Goal: Task Accomplishment & Management: Complete application form

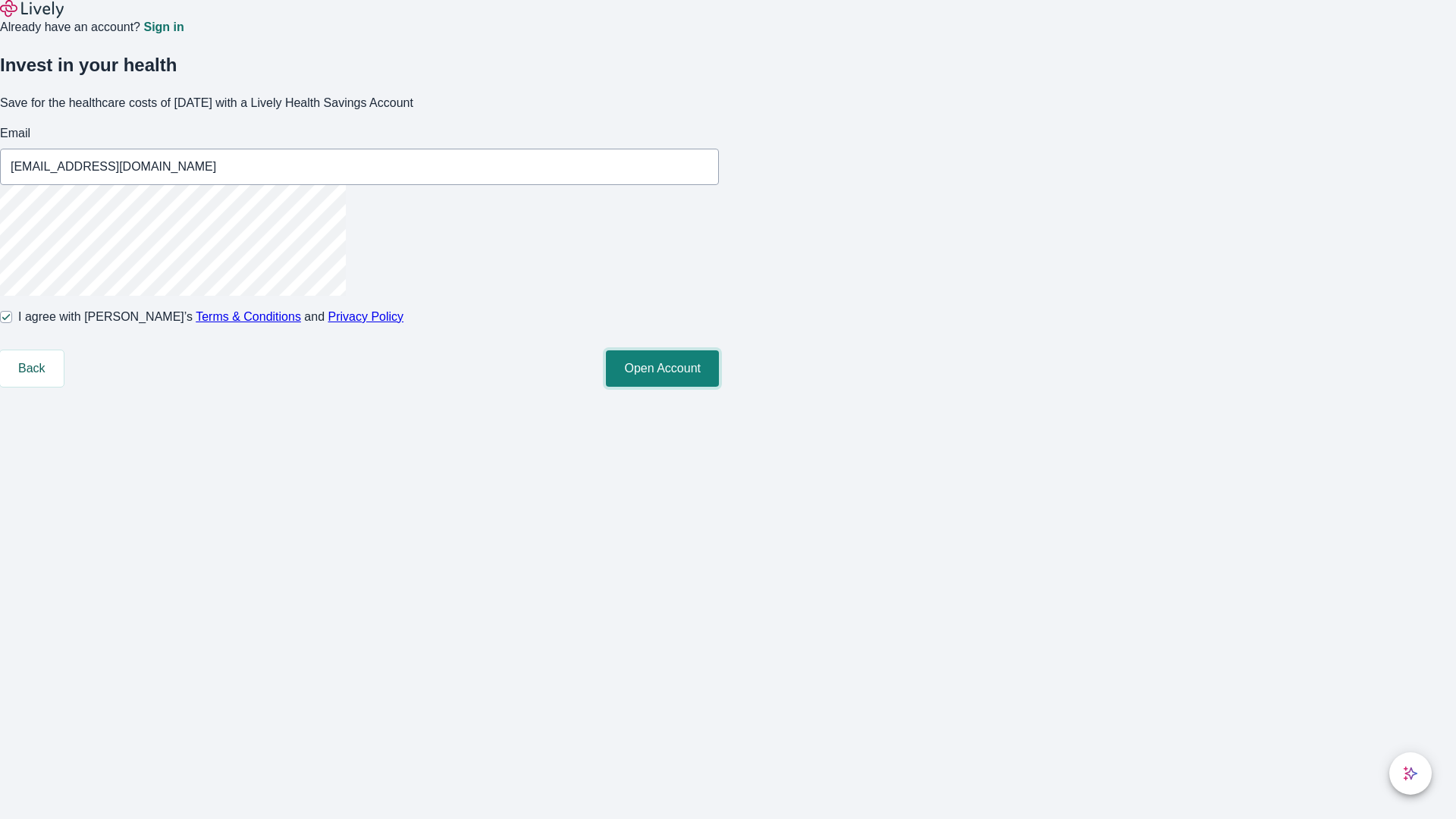
click at [719, 387] on button "Open Account" at bounding box center [662, 368] width 113 height 36
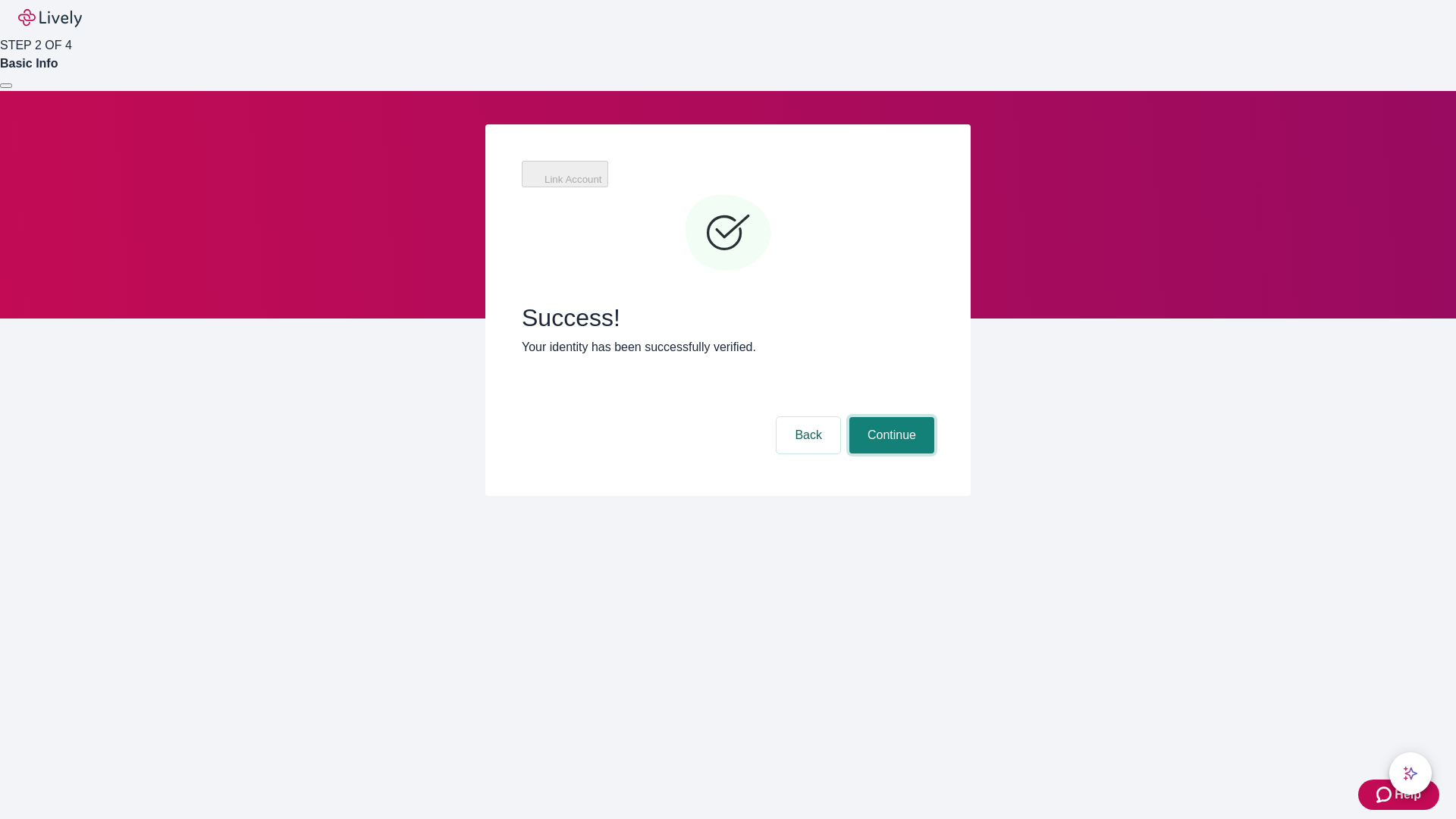
click at [890, 417] on button "Continue" at bounding box center [891, 435] width 85 height 36
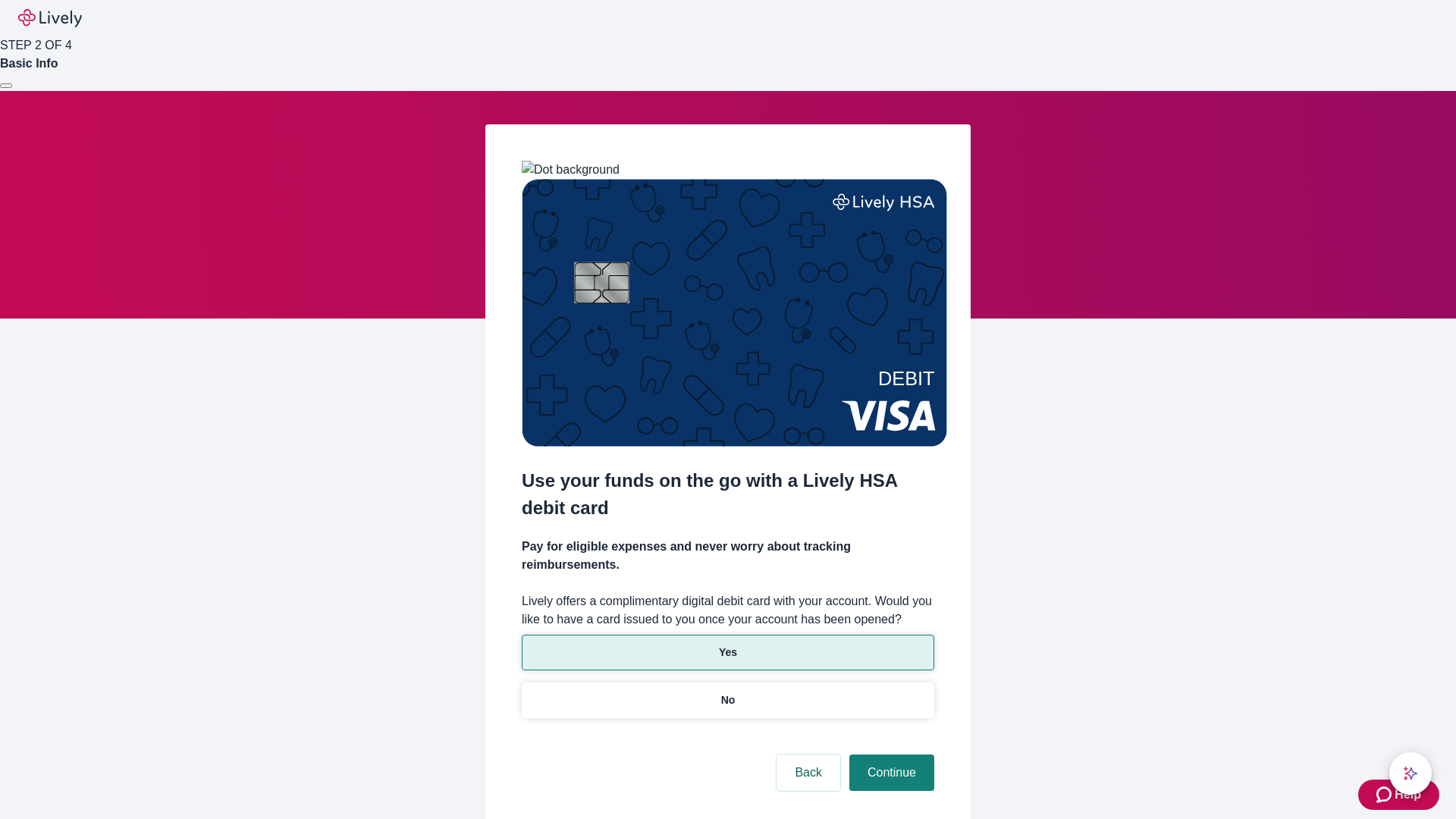
click at [727, 645] on p "Yes" at bounding box center [728, 652] width 18 height 16
click at [890, 755] on button "Continue" at bounding box center [891, 773] width 85 height 36
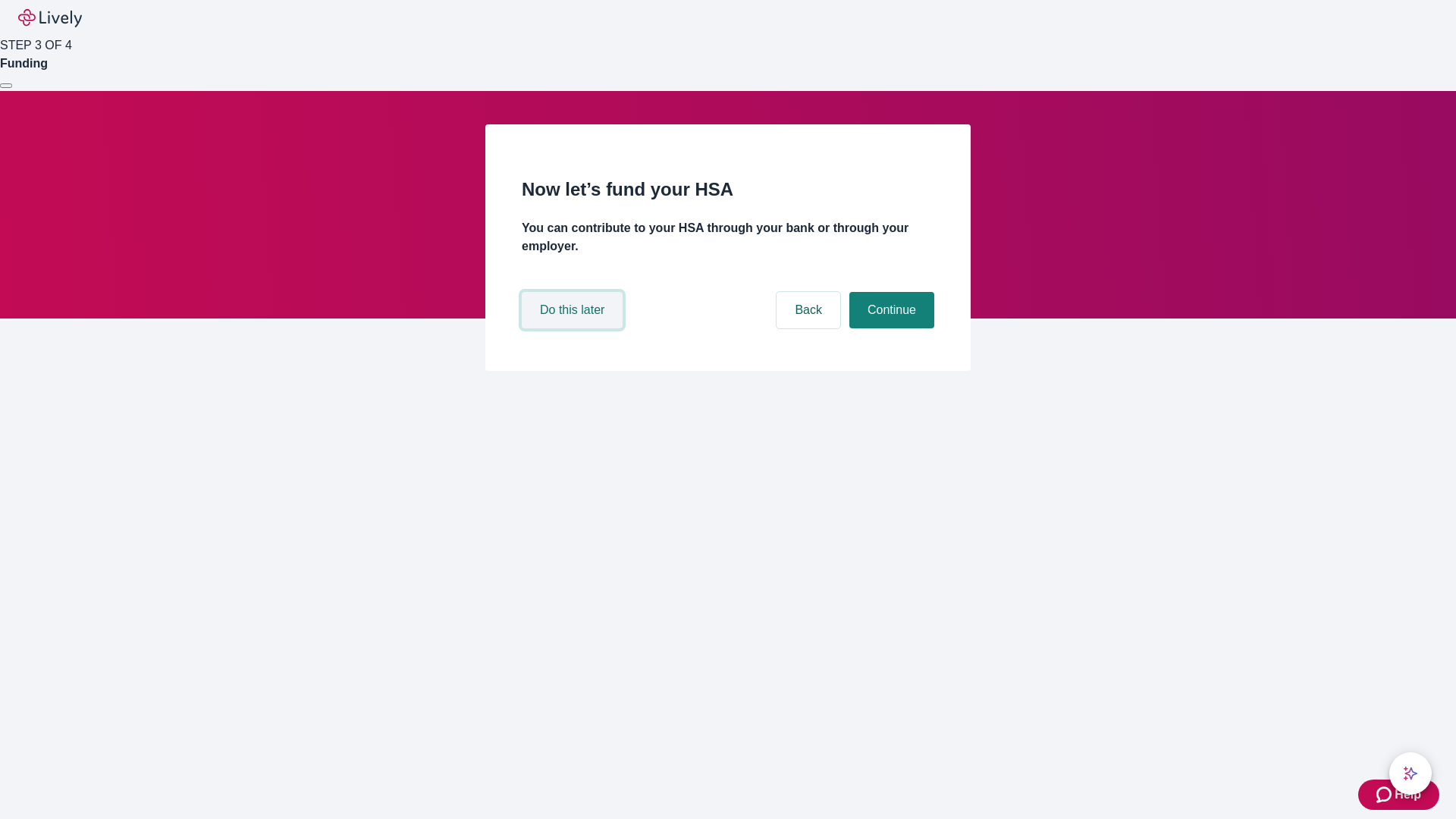
click at [574, 329] on button "Do this later" at bounding box center [572, 310] width 101 height 36
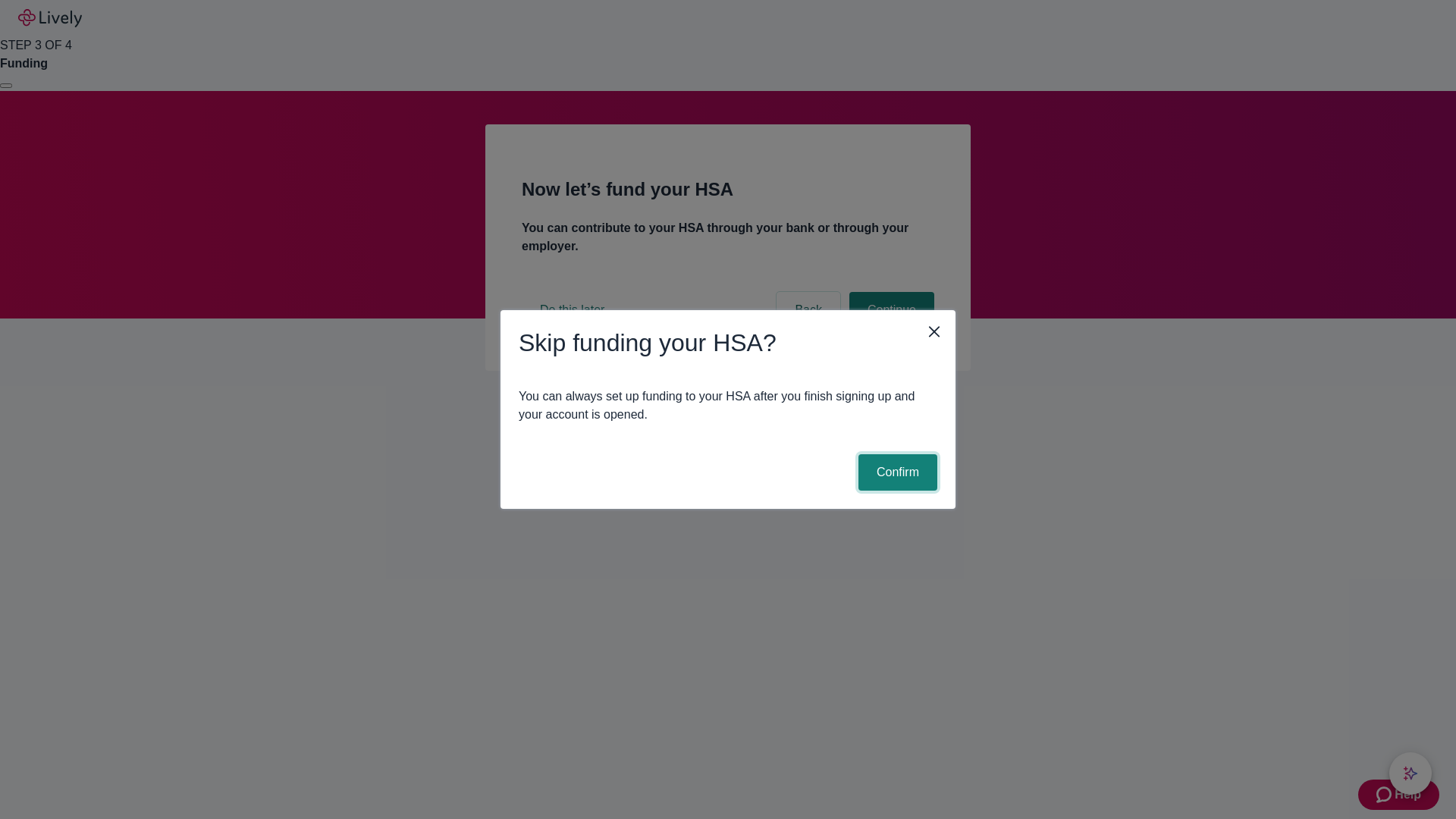
click at [896, 472] on button "Confirm" at bounding box center [898, 472] width 79 height 36
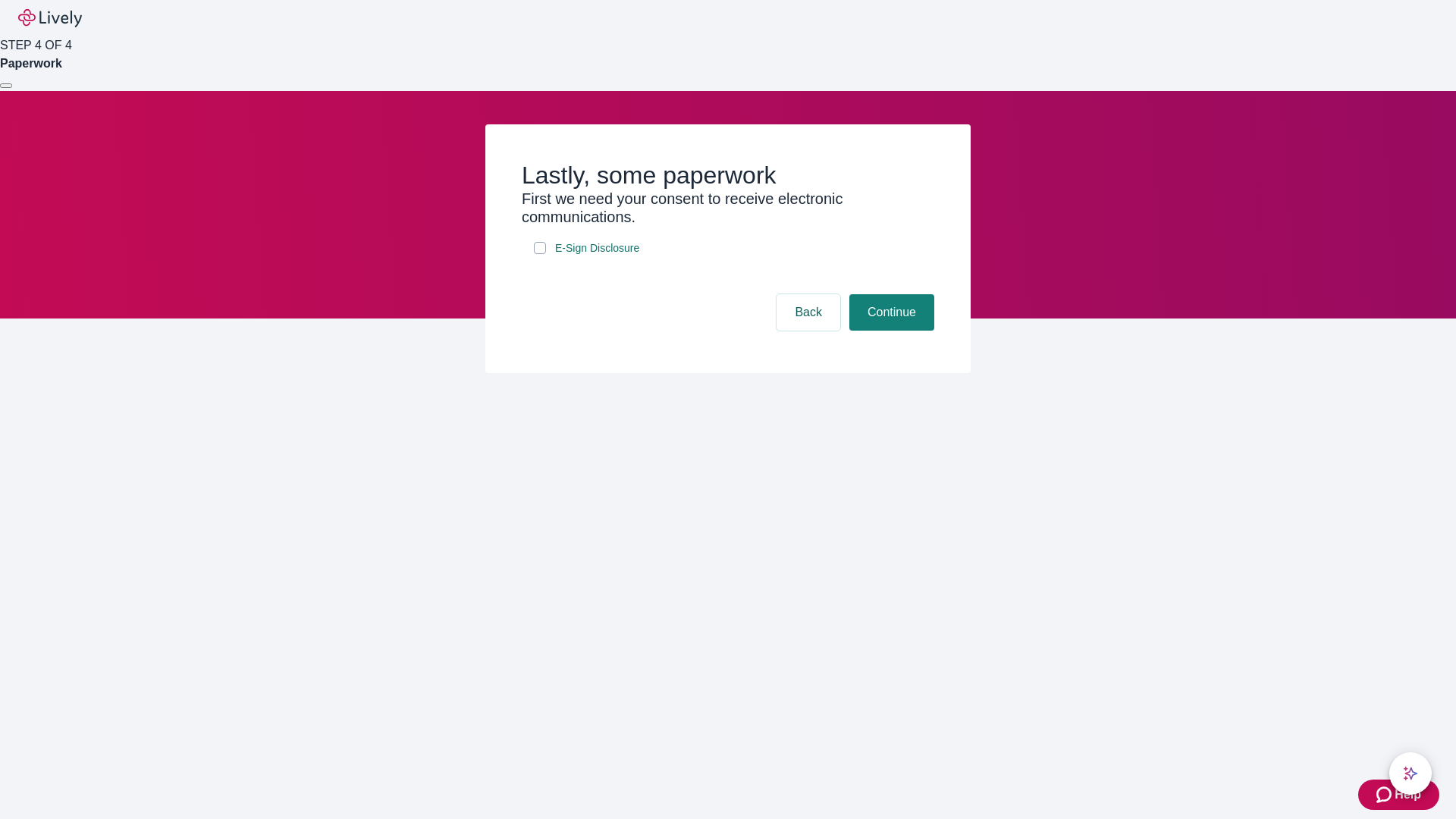
click at [540, 254] on input "E-Sign Disclosure" at bounding box center [540, 248] width 12 height 12
checkbox input "true"
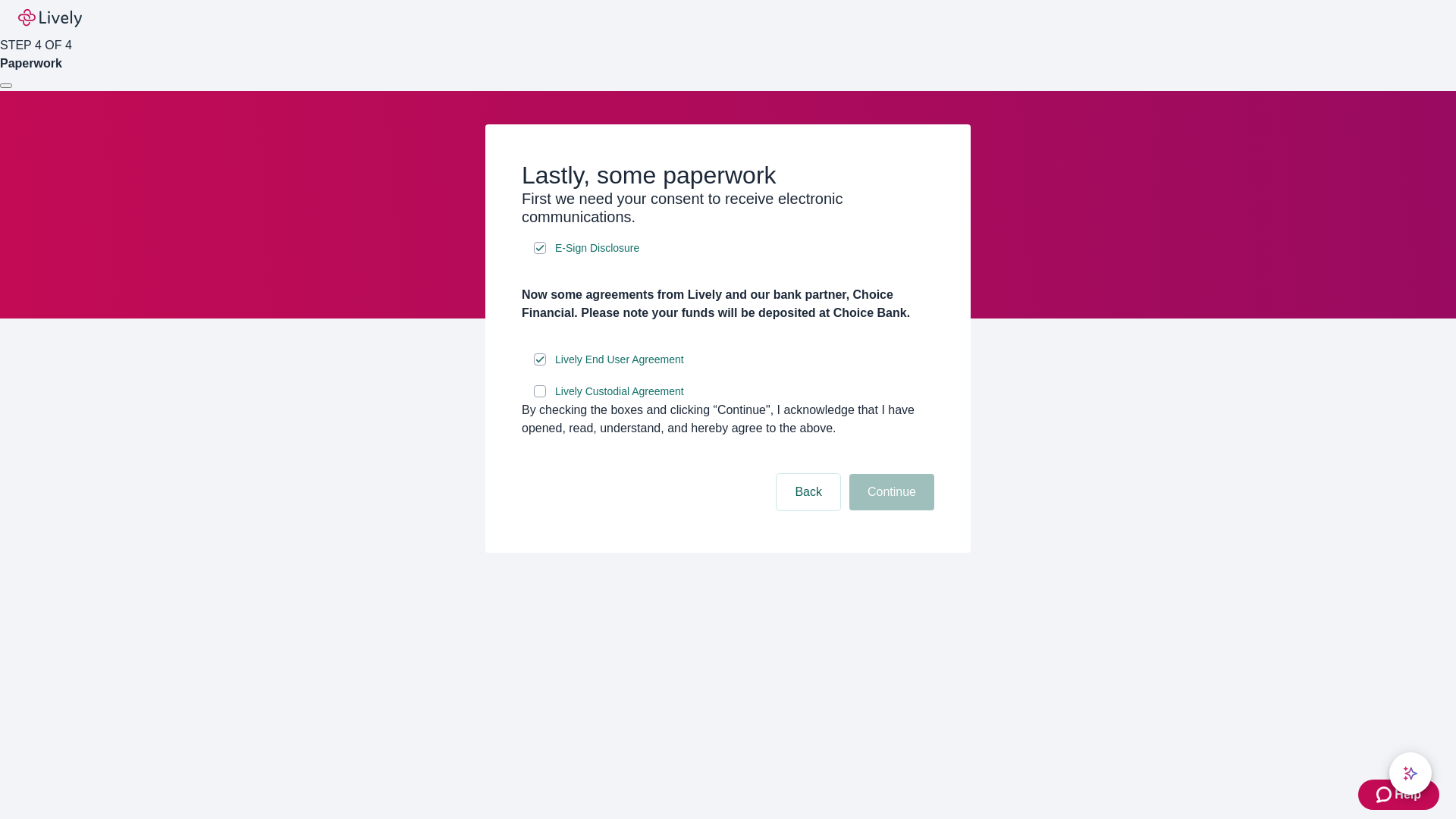
click at [540, 397] on input "Lively Custodial Agreement" at bounding box center [540, 391] width 12 height 12
checkbox input "true"
click at [890, 510] on button "Continue" at bounding box center [891, 492] width 85 height 36
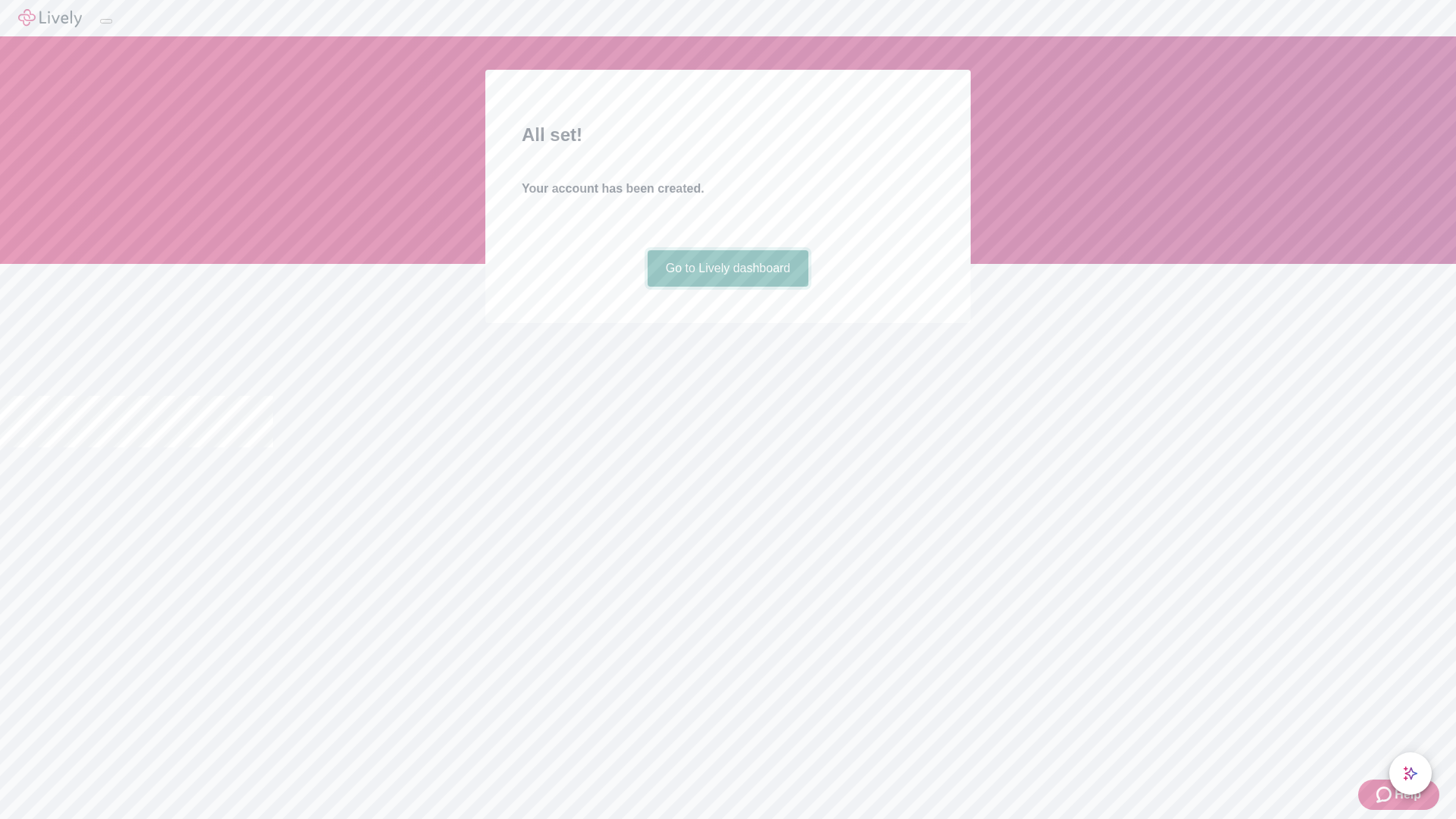
click at [727, 286] on link "Go to Lively dashboard" at bounding box center [729, 268] width 162 height 36
